Goal: Information Seeking & Learning: Learn about a topic

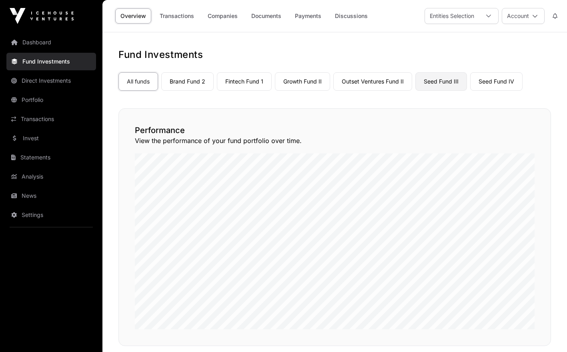
click at [430, 78] on link "Seed Fund III" at bounding box center [441, 81] width 52 height 18
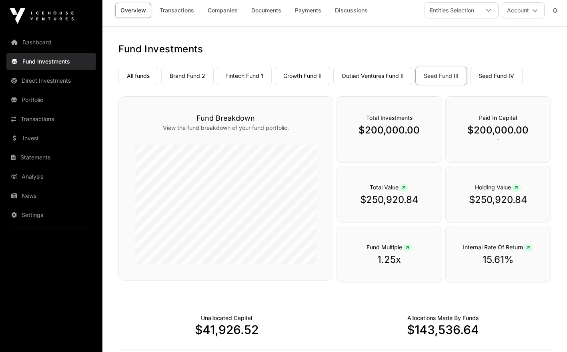
scroll to position [5, 0]
click at [224, 15] on link "Companies" at bounding box center [222, 11] width 40 height 15
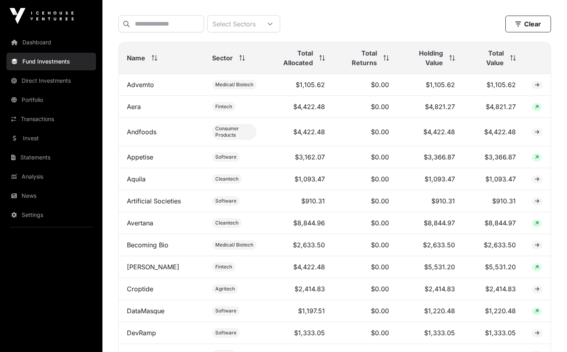
scroll to position [309, 0]
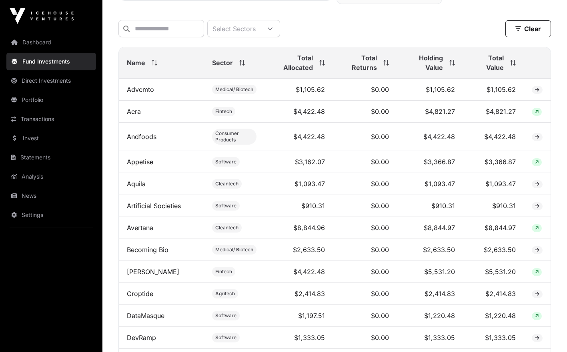
click at [148, 66] on span at bounding box center [152, 63] width 9 height 6
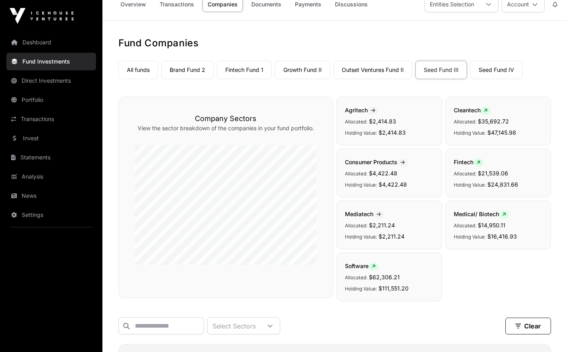
scroll to position [0, 0]
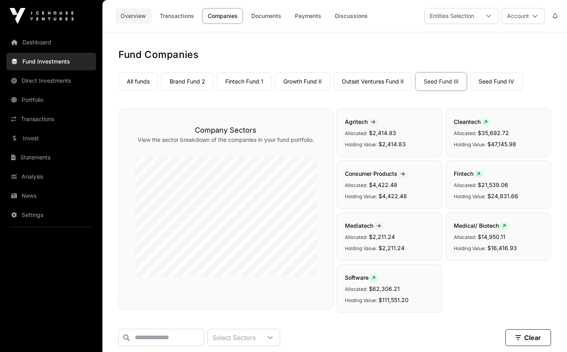
click at [131, 17] on link "Overview" at bounding box center [133, 15] width 36 height 15
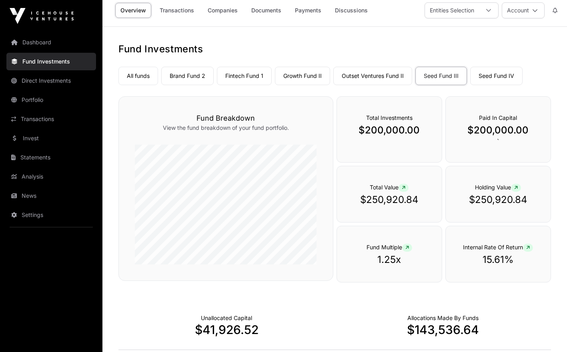
scroll to position [5, 0]
click at [232, 9] on link "Companies" at bounding box center [222, 10] width 40 height 15
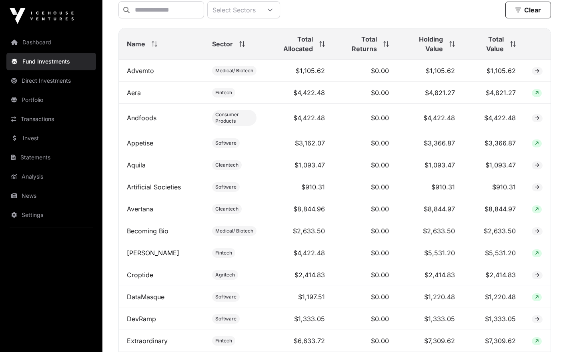
scroll to position [332, 0]
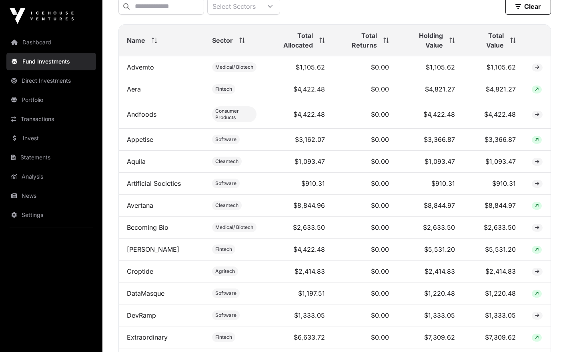
click at [154, 43] on icon at bounding box center [155, 41] width 6 height 6
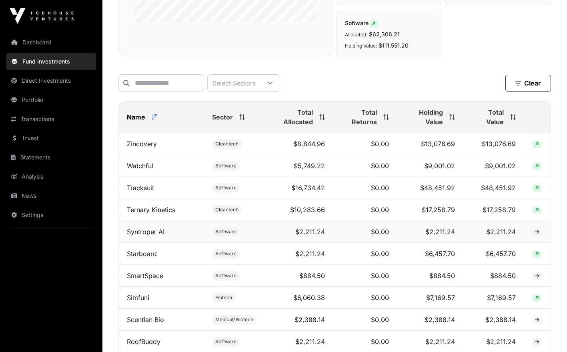
scroll to position [254, 0]
click at [450, 120] on icon at bounding box center [450, 118] width 0 height 6
